Goal: Task Accomplishment & Management: Complete application form

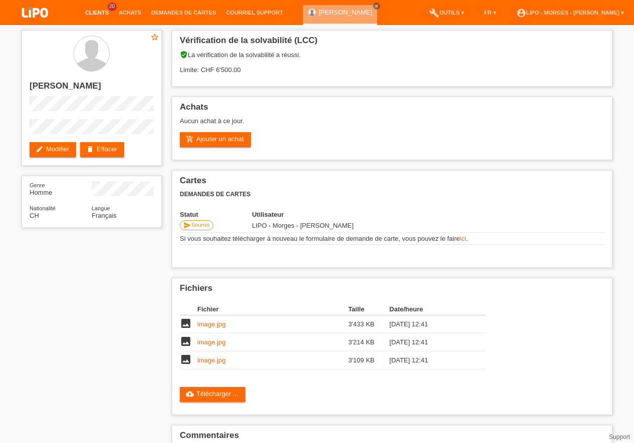
click at [93, 15] on link "Clients" at bounding box center [97, 13] width 34 height 6
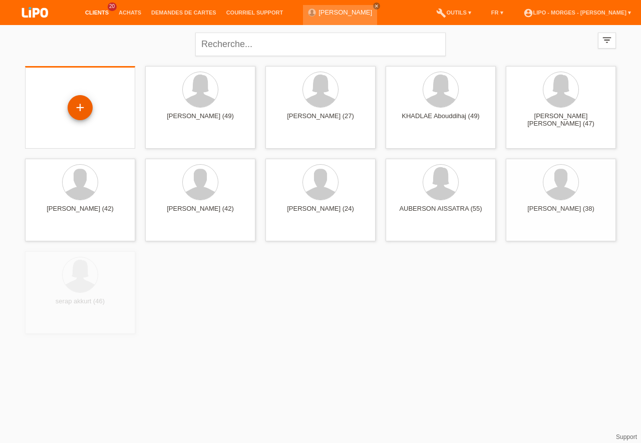
click at [81, 110] on div "+" at bounding box center [80, 107] width 25 height 25
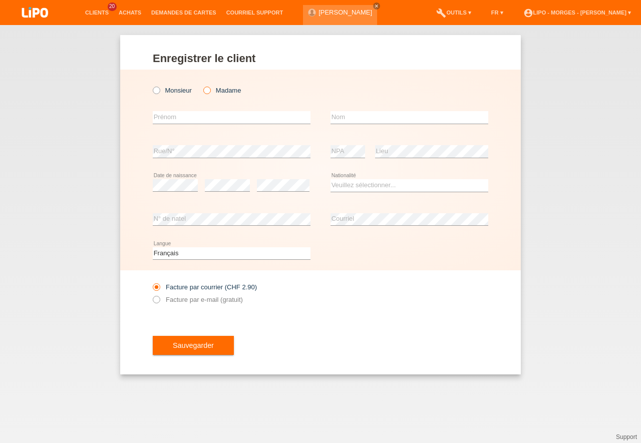
click at [202, 85] on icon at bounding box center [202, 85] width 0 height 0
click at [206, 90] on input "Madame" at bounding box center [206, 90] width 7 height 7
radio input "true"
click at [173, 116] on input "text" at bounding box center [232, 117] width 158 height 13
type input "biljana"
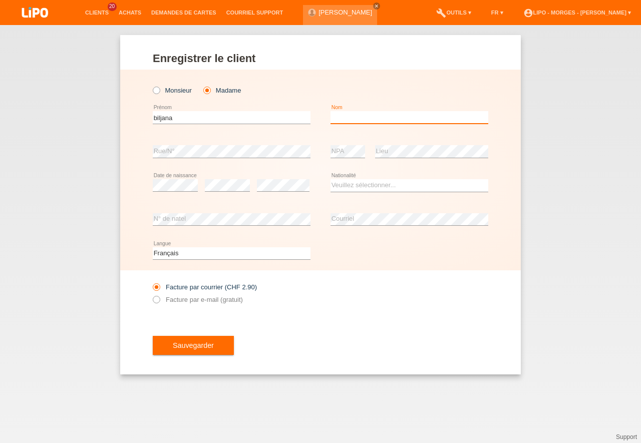
click at [354, 117] on input "text" at bounding box center [410, 117] width 158 height 13
type input "ristevski"
click at [331, 179] on select "Veuillez sélectionner... Suisse Allemagne Autriche Liechtenstein ------------ A…" at bounding box center [410, 185] width 158 height 12
select select "MK"
click at [0, 0] on option "Macédoine" at bounding box center [0, 0] width 0 height 0
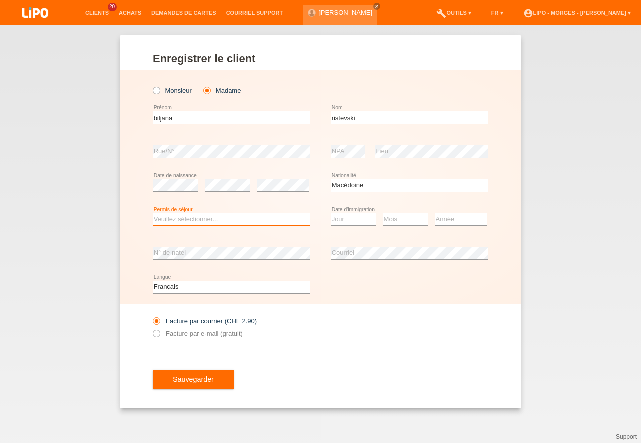
click at [153, 213] on select "Veuillez sélectionner... C B B - Statut de réfugié Autre" at bounding box center [232, 219] width 158 height 12
select select "B"
click at [0, 0] on option "B" at bounding box center [0, 0] width 0 height 0
click at [331, 213] on select "Jour 01 02 03 04 05 06 07 08 09 10 11" at bounding box center [353, 219] width 45 height 12
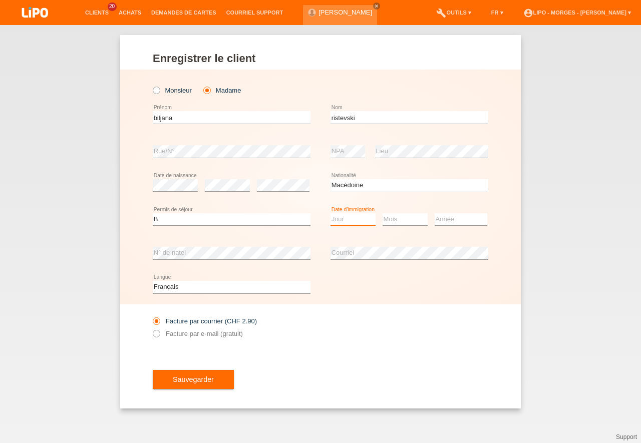
select select "26"
click at [0, 0] on option "26" at bounding box center [0, 0] width 0 height 0
click at [383, 213] on select "Mois 01 02 03 04 05 06 07 08 09 10 11" at bounding box center [405, 219] width 45 height 12
select select "11"
click at [0, 0] on option "11" at bounding box center [0, 0] width 0 height 0
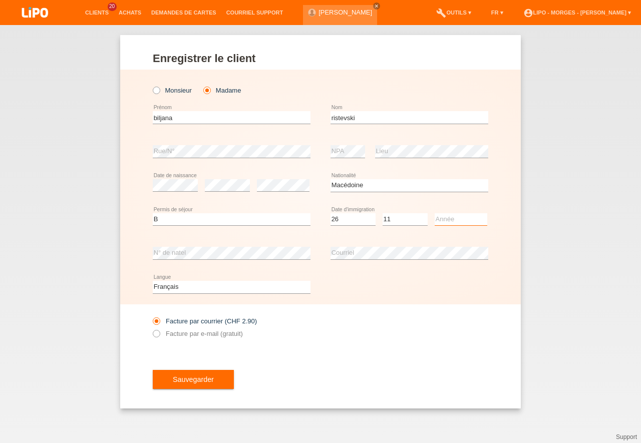
click at [435, 213] on select "Année 2025 2024 2023 2022 2021 2020 2019 2018 2017 2016 2015 2014 2013 2012 201…" at bounding box center [461, 219] width 53 height 12
select select "2021"
click at [0, 0] on option "2021" at bounding box center [0, 0] width 0 height 0
click at [151, 329] on icon at bounding box center [151, 329] width 0 height 0
click at [158, 331] on input "Facture par e-mail (gratuit)" at bounding box center [156, 336] width 7 height 13
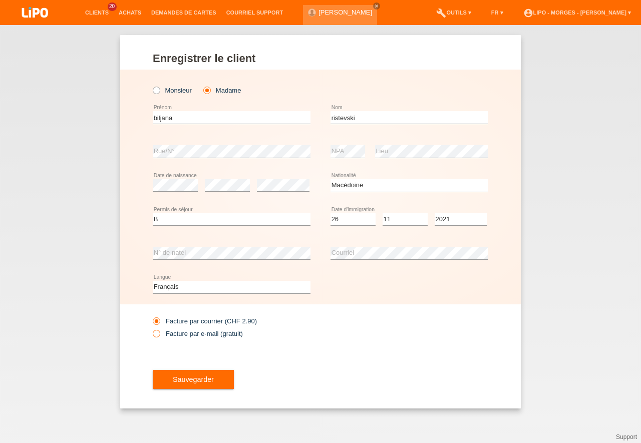
radio input "true"
click at [207, 372] on button "Sauvegarder" at bounding box center [193, 379] width 81 height 19
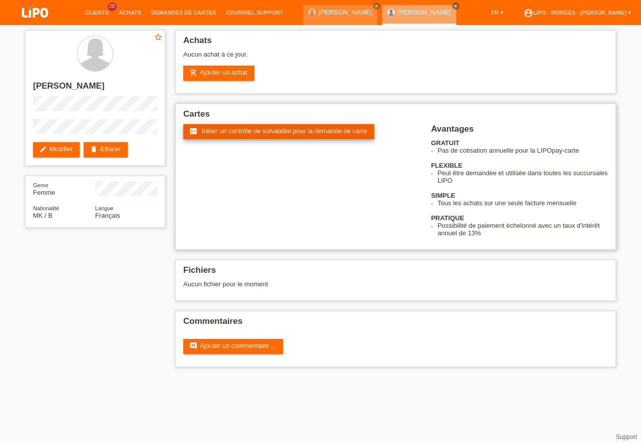
click at [253, 134] on span "Initier un contrôle de solvabilité pour la demande de carte" at bounding box center [284, 131] width 165 height 8
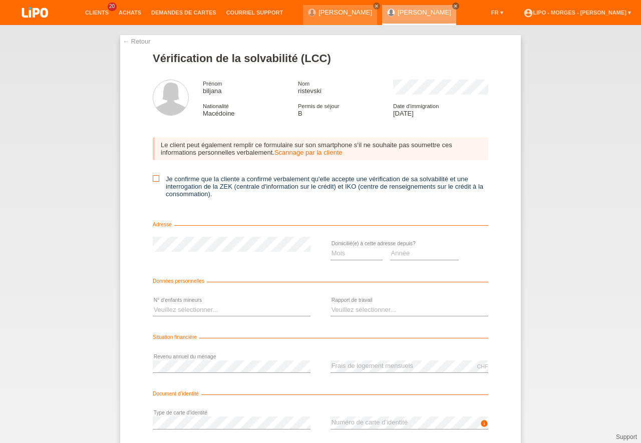
click at [154, 179] on icon at bounding box center [156, 178] width 7 height 7
click at [154, 179] on input "Je confirme que la cliente a confirmé verbalement qu'elle accepte une vérificat…" at bounding box center [156, 178] width 7 height 7
checkbox input "true"
select select "06"
click at [0, 0] on option "06" at bounding box center [0, 0] width 0 height 0
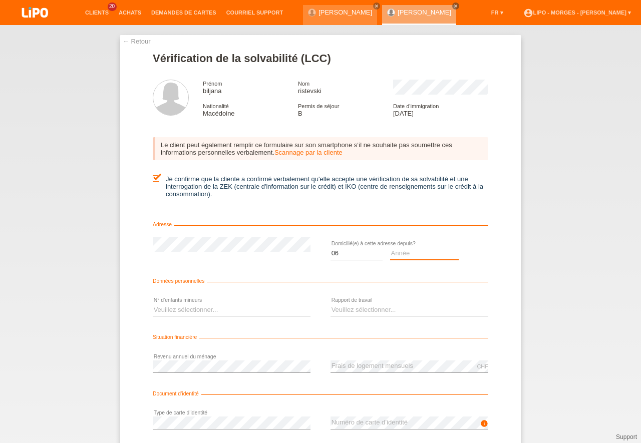
click at [390, 247] on select "Année 2025 2024 2023 2022 2021 2020 2019 2018 2017 2016 2015 2014 2013 2012 201…" at bounding box center [424, 253] width 69 height 12
select select "2022"
click at [0, 0] on option "2022" at bounding box center [0, 0] width 0 height 0
click at [153, 304] on select "Veuillez sélectionner... 0 1 2 3 4 5 6 7 8 9" at bounding box center [232, 310] width 158 height 12
select select "1"
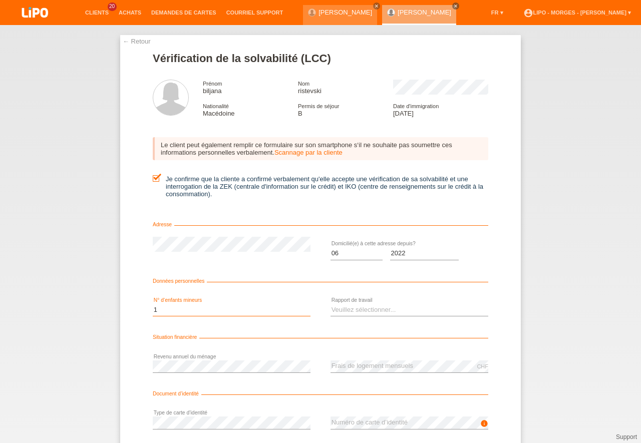
click at [0, 0] on option "1" at bounding box center [0, 0] width 0 height 0
click at [331, 304] on select "Veuillez sélectionner... A durée indéterminée A durée déterminée Apprenti/étudi…" at bounding box center [410, 310] width 158 height 12
select select "UNEMPLOYED"
click at [0, 0] on option "Sans activité lucrative" at bounding box center [0, 0] width 0 height 0
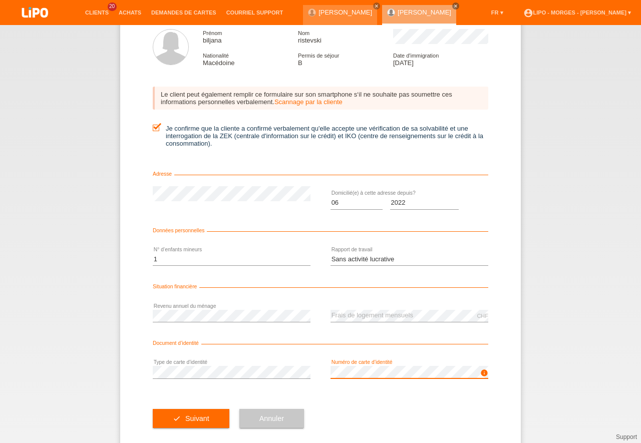
scroll to position [52, 0]
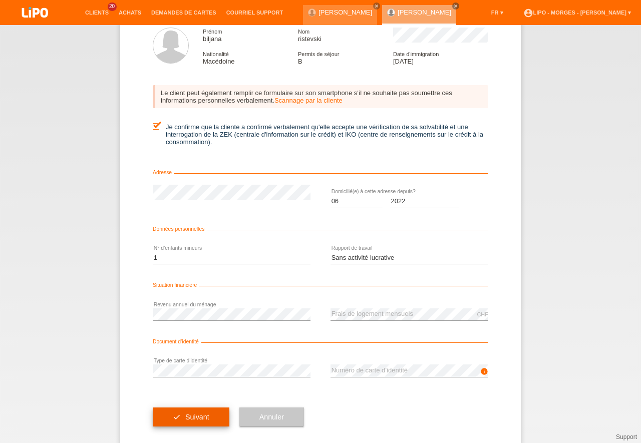
click at [205, 420] on span "Suivant" at bounding box center [197, 417] width 24 height 8
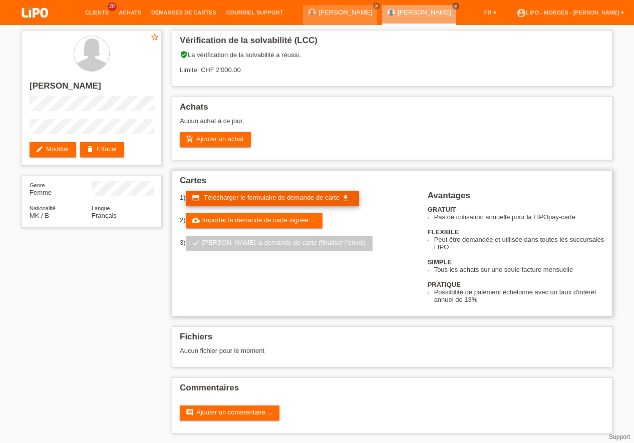
click at [284, 197] on span "Télécharger le formulaire de demande de carte" at bounding box center [272, 198] width 136 height 8
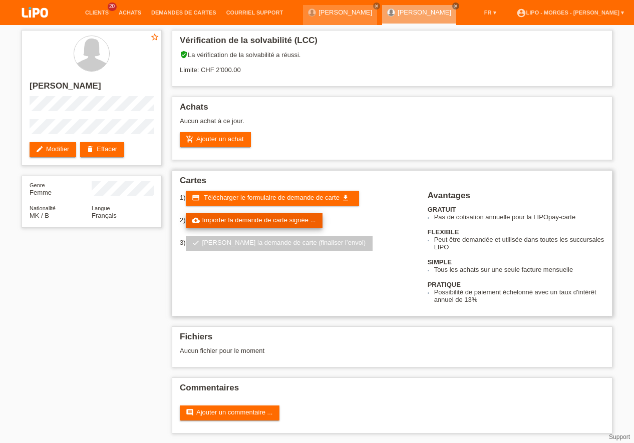
click at [260, 222] on link "cloud_upload Importer la demande de carte signée ..." at bounding box center [254, 220] width 137 height 15
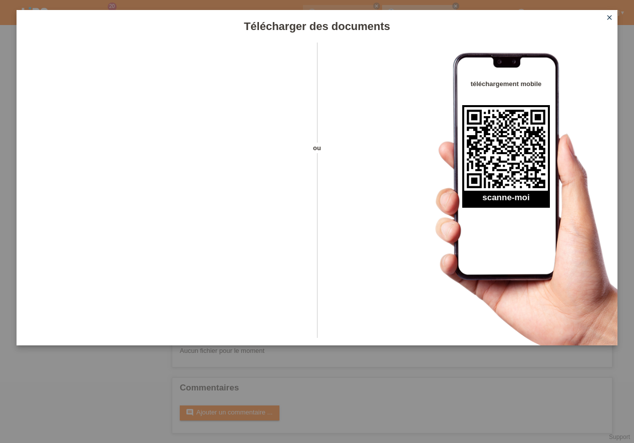
click at [609, 18] on icon "close" at bounding box center [609, 18] width 8 height 8
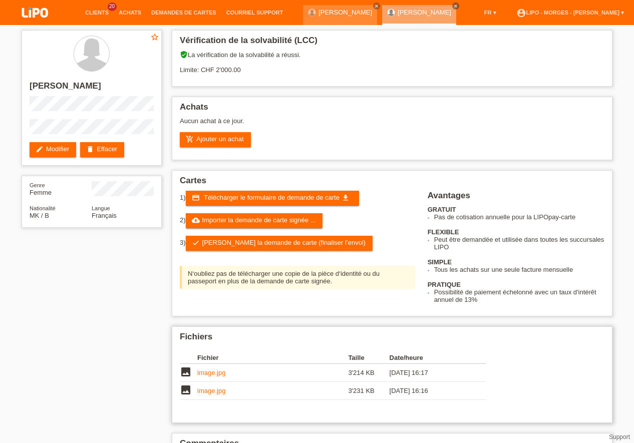
click at [219, 373] on link "image.jpg" at bounding box center [211, 373] width 28 height 8
click at [484, 376] on td at bounding box center [479, 373] width 14 height 18
click at [484, 373] on td at bounding box center [479, 373] width 14 height 18
click at [214, 378] on td "image.jpg" at bounding box center [272, 373] width 151 height 18
click at [216, 373] on link "image.jpg" at bounding box center [211, 373] width 28 height 8
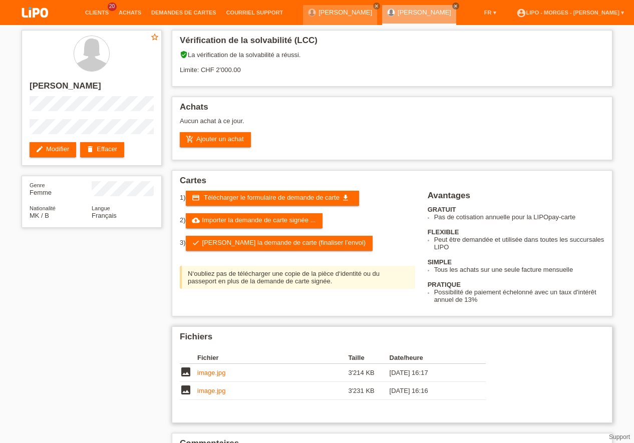
click at [482, 371] on td at bounding box center [479, 373] width 14 height 18
click at [574, 392] on div "Fichier Taille Date/heure image image.jpg 3'214 KB 26.09.2025 16:17 image image…" at bounding box center [392, 378] width 425 height 63
click at [572, 384] on div "Fichier Taille Date/heure image image.jpg 3'214 KB 26.09.2025 16:17 image image…" at bounding box center [392, 378] width 425 height 63
click at [186, 370] on tbody "image image.jpg 3'214 KB 26.09.2025 16:17 image image.jpg" at bounding box center [333, 382] width 306 height 36
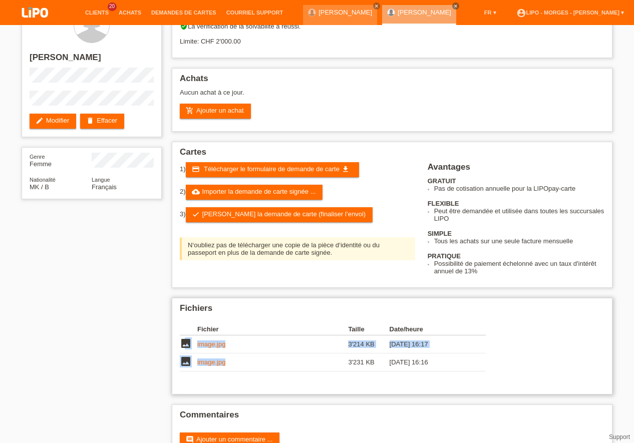
scroll to position [56, 0]
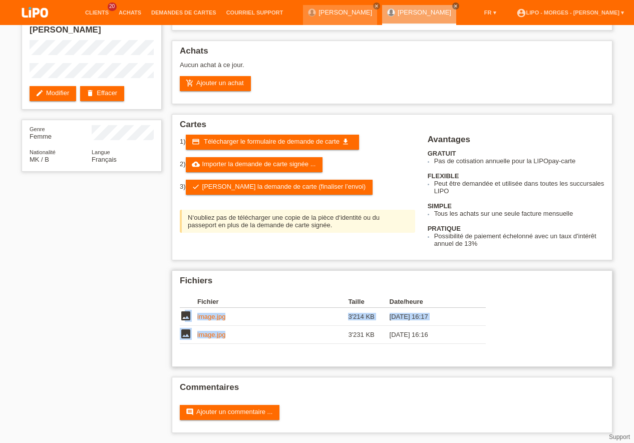
click at [380, 317] on td "3'214 KB" at bounding box center [368, 317] width 41 height 18
click at [190, 315] on icon "image" at bounding box center [186, 316] width 12 height 12
click at [214, 318] on link "image.jpg" at bounding box center [211, 317] width 28 height 8
click at [484, 316] on td at bounding box center [479, 317] width 14 height 18
click at [494, 314] on div "Fichier Taille Date/heure image image.jpg 3'214 KB 26.09.2025 16:17 image" at bounding box center [339, 322] width 318 height 63
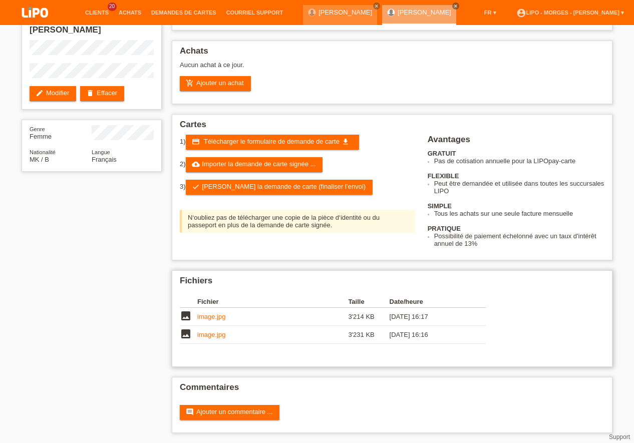
click at [495, 314] on div "Fichier Taille Date/heure image image.jpg 3'214 KB 26.09.2025 16:17 image" at bounding box center [339, 322] width 318 height 63
click at [217, 315] on link "image.jpg" at bounding box center [211, 317] width 28 height 8
click at [449, 315] on td "[DATE] 16:17" at bounding box center [431, 317] width 82 height 18
click at [478, 316] on td at bounding box center [479, 317] width 14 height 18
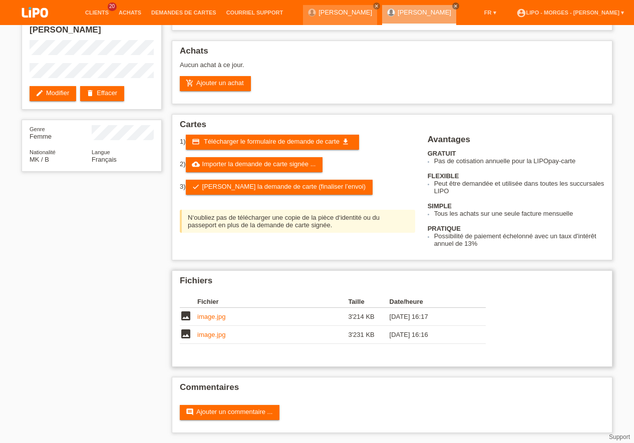
click at [496, 318] on div "Fichier Taille Date/heure image image.jpg 3'214 KB 26.09.2025 16:17 image" at bounding box center [339, 322] width 318 height 63
click at [212, 315] on link "image.jpg" at bounding box center [211, 317] width 28 height 8
click at [364, 398] on div "Commentaires comment Ajouter un commentaire ..." at bounding box center [392, 405] width 441 height 56
click at [345, 391] on h2 "Commentaires" at bounding box center [392, 390] width 425 height 15
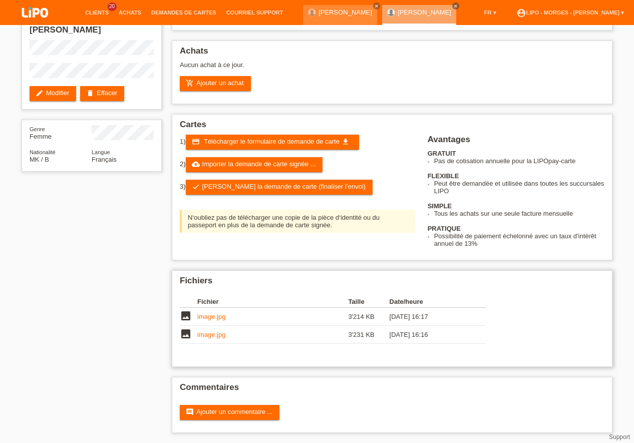
click at [212, 318] on link "image.jpg" at bounding box center [211, 317] width 28 height 8
click at [261, 163] on link "cloud_upload Importer la demande de carte signée ..." at bounding box center [254, 164] width 137 height 15
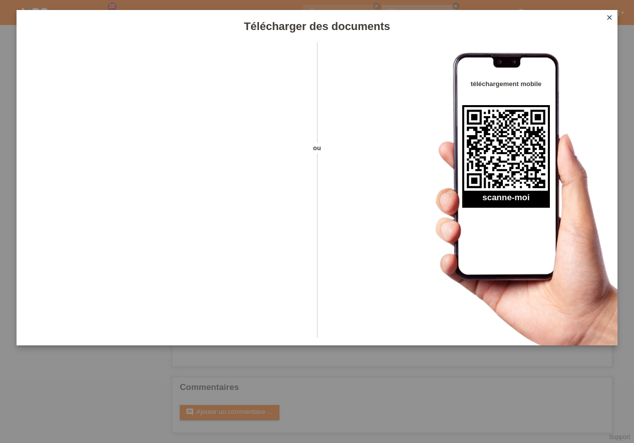
click at [608, 16] on icon "close" at bounding box center [609, 18] width 8 height 8
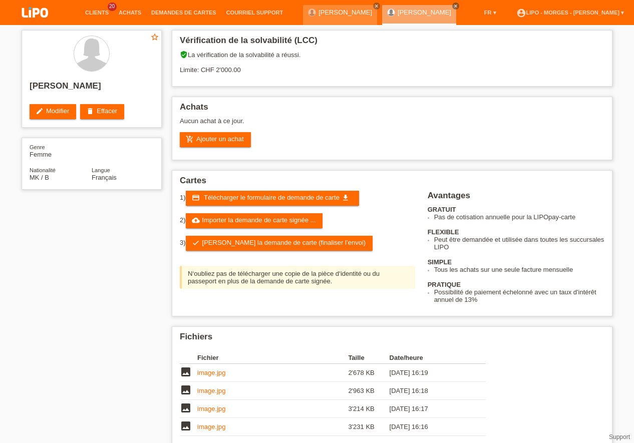
scroll to position [56, 0]
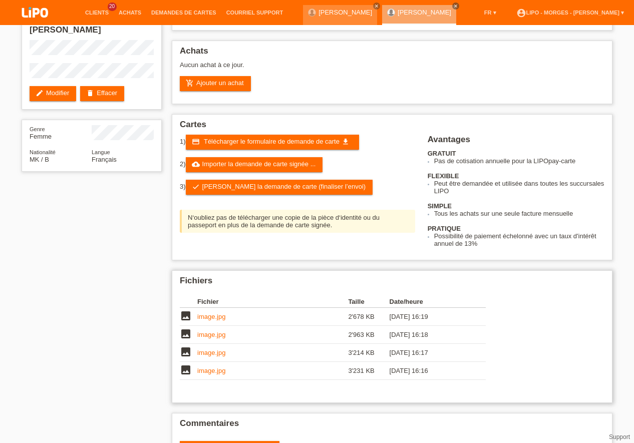
click at [212, 314] on link "image.jpg" at bounding box center [211, 317] width 28 height 8
click at [214, 337] on link "image.jpg" at bounding box center [211, 335] width 28 height 8
click at [210, 354] on link "image.jpg" at bounding box center [211, 353] width 28 height 8
click at [202, 372] on link "image.jpg" at bounding box center [211, 371] width 28 height 8
click at [479, 358] on td at bounding box center [479, 353] width 14 height 18
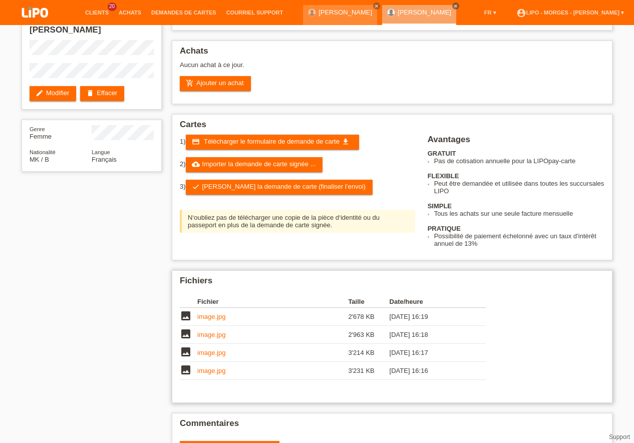
click at [479, 355] on td at bounding box center [479, 353] width 14 height 18
click at [479, 353] on td at bounding box center [479, 353] width 14 height 18
click at [480, 353] on td at bounding box center [479, 353] width 14 height 18
click at [483, 353] on td at bounding box center [479, 353] width 14 height 18
click at [484, 354] on td at bounding box center [479, 353] width 14 height 18
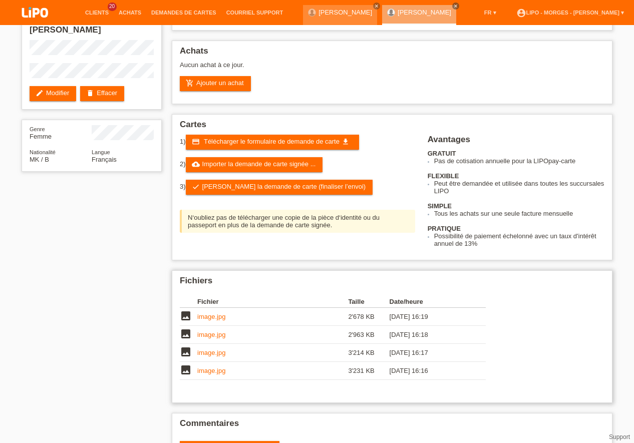
click at [494, 354] on div "Fichier Taille Date/heure image image.jpg 2'678 KB [DATE] 16:19 image" at bounding box center [339, 340] width 318 height 99
click at [493, 353] on div "Fichier Taille Date/heure image image.jpg 2'678 KB [DATE] 16:19 image" at bounding box center [339, 340] width 318 height 99
click at [480, 349] on td at bounding box center [479, 353] width 14 height 18
click at [479, 349] on td at bounding box center [479, 353] width 14 height 18
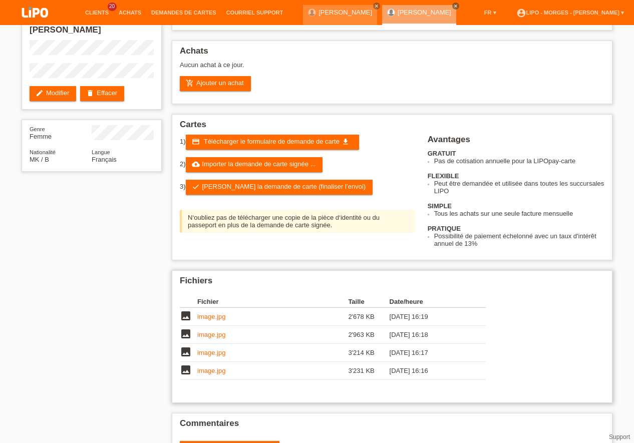
click at [474, 350] on td at bounding box center [479, 353] width 14 height 18
click at [468, 349] on td "[DATE] 16:17" at bounding box center [431, 353] width 82 height 18
click at [281, 186] on link "check Soumettre la demande de carte (finaliser l’envoi)" at bounding box center [279, 187] width 187 height 15
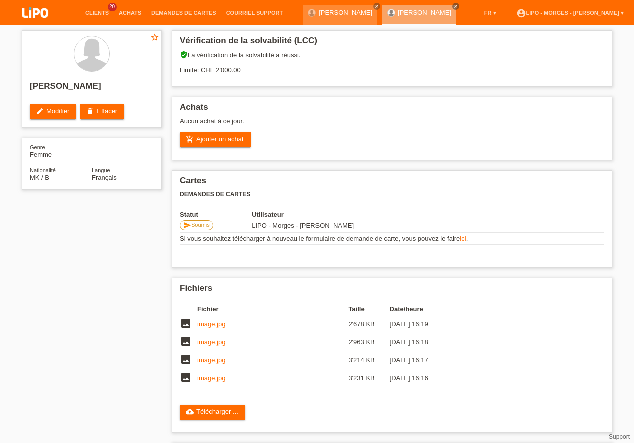
scroll to position [56, 0]
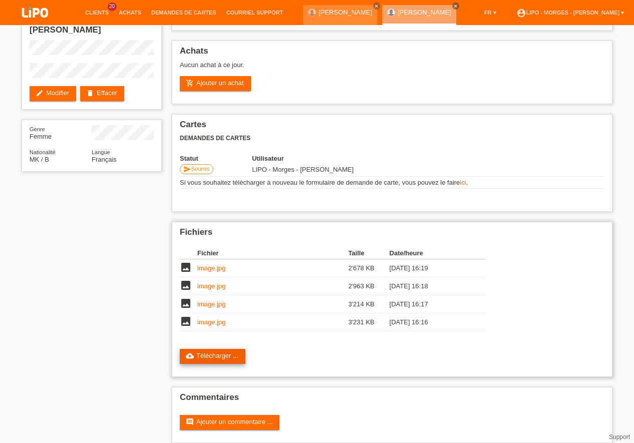
click at [221, 353] on link "cloud_upload Télécharger ..." at bounding box center [213, 356] width 66 height 15
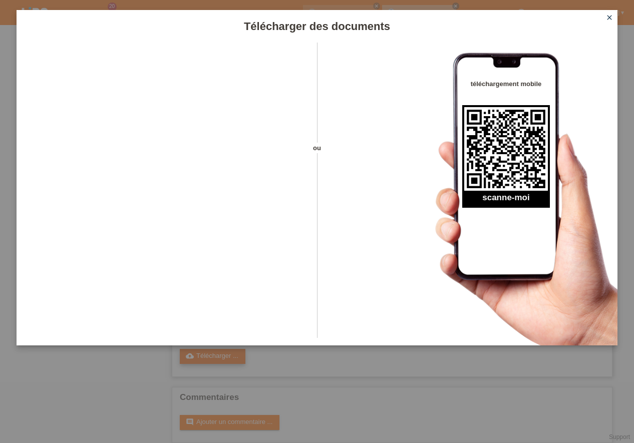
click at [221, 353] on div "Télécharger des documents ou téléchargement mobile scanne-moi close" at bounding box center [317, 221] width 634 height 443
click at [612, 18] on icon "close" at bounding box center [609, 18] width 8 height 8
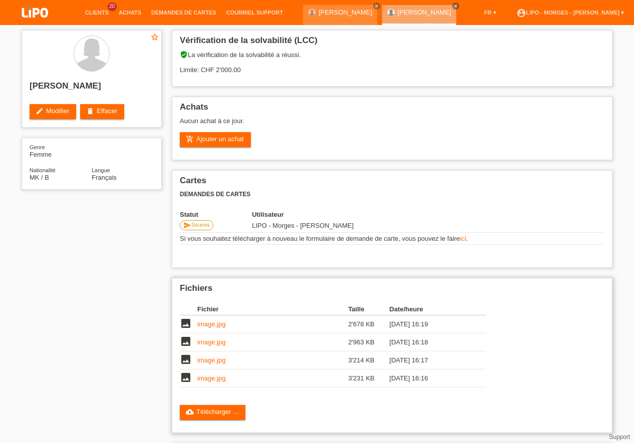
scroll to position [56, 0]
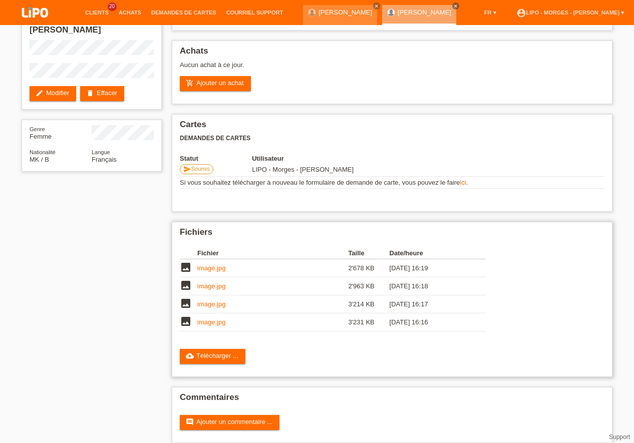
click at [480, 289] on td at bounding box center [479, 286] width 14 height 18
drag, startPoint x: 480, startPoint y: 289, endPoint x: 489, endPoint y: 289, distance: 8.5
click at [487, 289] on div "Fichier Taille Date/heure image image.jpg 2'678 KB 26.09.2025 16:19 image" at bounding box center [339, 291] width 318 height 99
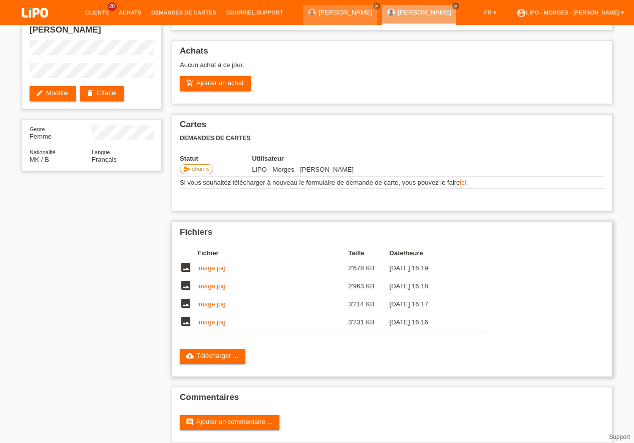
click at [493, 289] on div "Fichier Taille Date/heure image image.jpg 2'678 KB 26.09.2025 16:19 image" at bounding box center [339, 291] width 318 height 99
drag, startPoint x: 494, startPoint y: 288, endPoint x: 514, endPoint y: 285, distance: 19.8
click at [502, 288] on div "Fichier Taille Date/heure image image.jpg 2'678 KB 26.09.2025 16:19 image image…" at bounding box center [392, 291] width 425 height 99
click at [514, 285] on div "Fichier Taille Date/heure image image.jpg 2'678 KB 26.09.2025 16:19 image image…" at bounding box center [392, 291] width 425 height 99
click at [508, 293] on div "Fichier Taille Date/heure image image.jpg 2'678 KB 26.09.2025 16:19 image image…" at bounding box center [392, 291] width 425 height 99
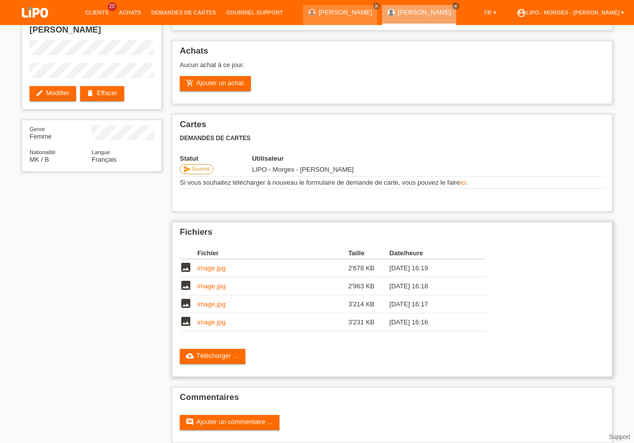
click at [503, 242] on div "Fichiers Fichier Taille Date/heure image image.jpg 2'678 KB 26.09.2025 16:19 im…" at bounding box center [392, 299] width 441 height 155
click at [492, 274] on div "Fichier Taille Date/heure image image.jpg 2'678 KB 26.09.2025 16:19 image" at bounding box center [339, 291] width 318 height 99
click at [498, 268] on div "Fichier Taille Date/heure image image.jpg 2'678 KB 26.09.2025 16:19 image" at bounding box center [339, 291] width 318 height 99
click at [490, 317] on div "Fichier Taille Date/heure image image.jpg 2'678 KB 26.09.2025 16:19 image" at bounding box center [339, 291] width 318 height 99
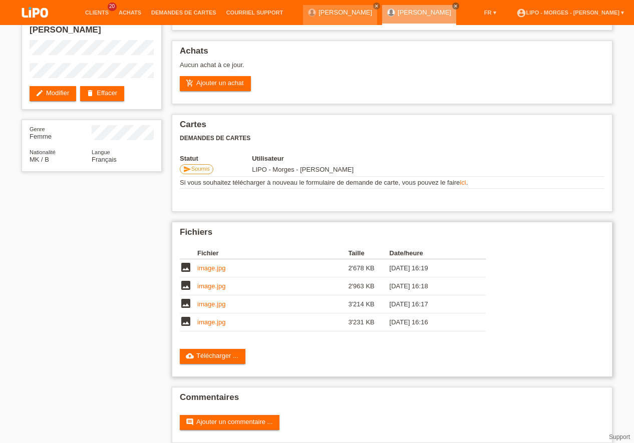
drag, startPoint x: 490, startPoint y: 317, endPoint x: 489, endPoint y: 327, distance: 9.1
click at [489, 325] on div "Fichier Taille Date/heure image image.jpg 2'678 KB 26.09.2025 16:19 image" at bounding box center [339, 291] width 318 height 99
click at [489, 327] on div "Fichier Taille Date/heure image image.jpg 2'678 KB 26.09.2025 16:19 image" at bounding box center [339, 291] width 318 height 99
click at [489, 329] on div "Fichier Taille Date/heure image image.jpg 2'678 KB 26.09.2025 16:19 image" at bounding box center [339, 291] width 318 height 99
click at [489, 337] on div "Fichier Taille Date/heure image image.jpg 2'678 KB 26.09.2025 16:19 image" at bounding box center [339, 291] width 318 height 99
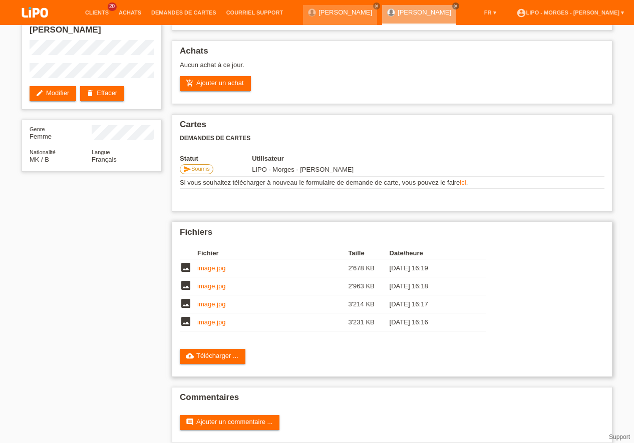
click at [215, 289] on link "image.jpg" at bounding box center [211, 286] width 28 height 8
click at [358, 269] on td "2'678 KB" at bounding box center [368, 268] width 41 height 18
click at [213, 270] on link "image.jpg" at bounding box center [211, 268] width 28 height 8
click at [215, 305] on link "image.jpg" at bounding box center [211, 304] width 28 height 8
click at [437, 303] on td "26.09.2025 16:17" at bounding box center [431, 304] width 82 height 18
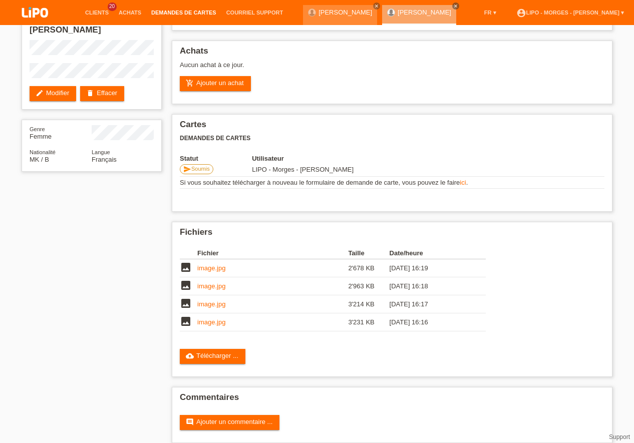
click at [184, 11] on link "Demandes de cartes" at bounding box center [183, 13] width 75 height 6
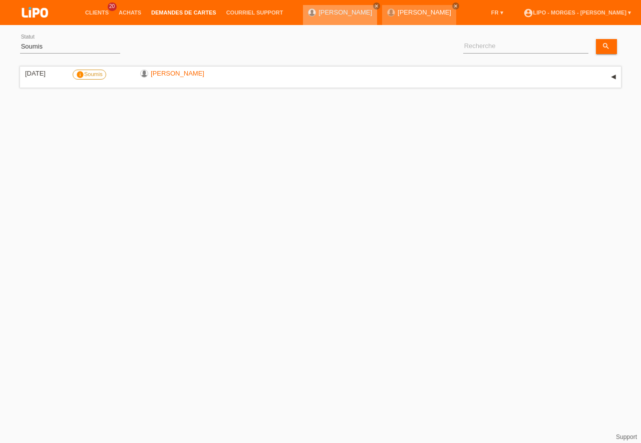
click at [335, 12] on link "[PERSON_NAME]" at bounding box center [345, 13] width 54 height 8
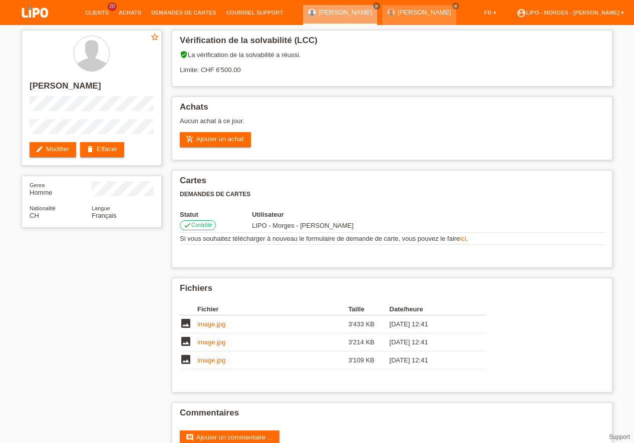
click at [148, 236] on div "star_border [PERSON_NAME] edit Modifier delete Effacer Genre Homme Nationalité …" at bounding box center [92, 131] width 150 height 213
